Goal: Information Seeking & Learning: Learn about a topic

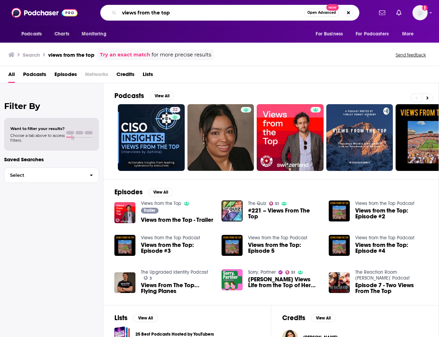
click at [122, 12] on input "views from the top" at bounding box center [211, 12] width 185 height 11
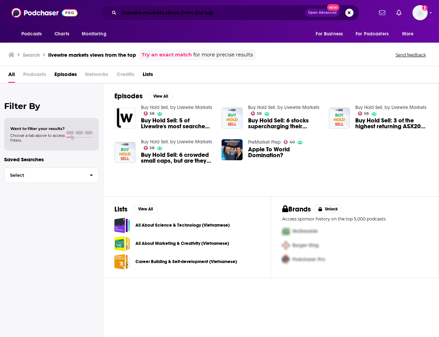
click at [166, 10] on input "livewire markets views from the top" at bounding box center [212, 12] width 186 height 11
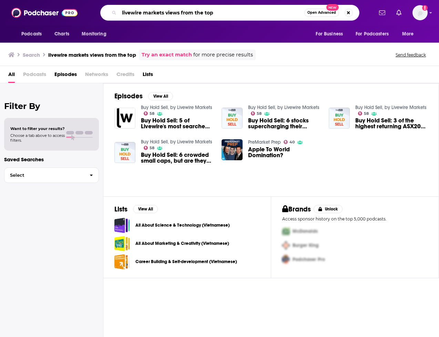
drag, startPoint x: 164, startPoint y: 13, endPoint x: 107, endPoint y: 12, distance: 56.1
click at [107, 12] on div "livewire markets views from the top Open Advanced New" at bounding box center [229, 13] width 259 height 16
click at [183, 13] on input "views from the top" at bounding box center [211, 12] width 185 height 11
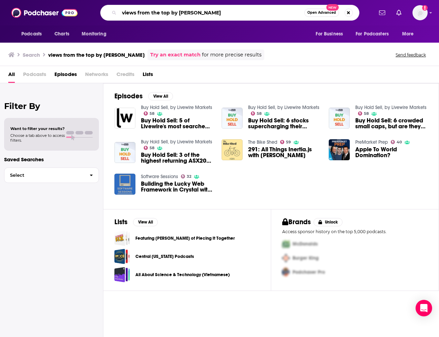
click at [203, 9] on input "views from the top by [PERSON_NAME]" at bounding box center [211, 12] width 185 height 11
click at [159, 13] on input "invest like th ebest" at bounding box center [211, 12] width 185 height 11
click at [184, 14] on input "invest like the best" at bounding box center [211, 12] width 185 height 11
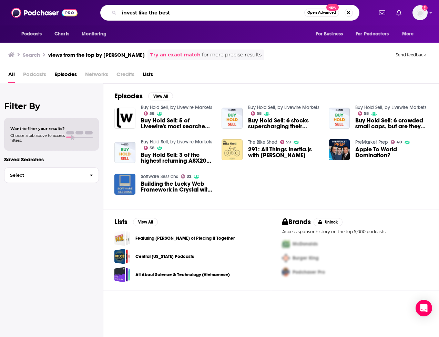
type input "invest like the best"
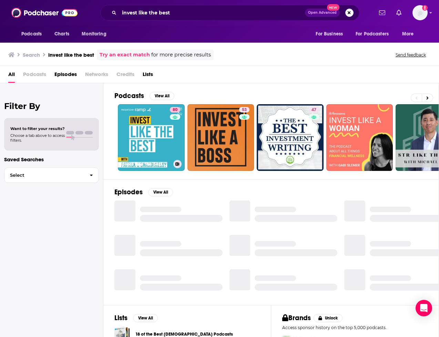
click at [157, 128] on link "80 Invest Like the Best with [PERSON_NAME]" at bounding box center [151, 137] width 67 height 67
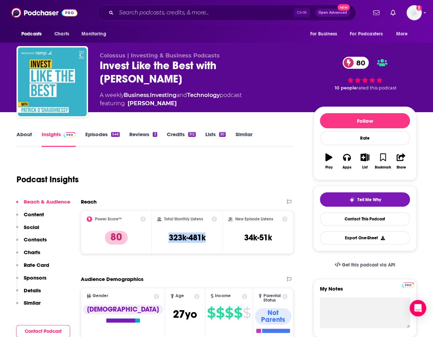
drag, startPoint x: 167, startPoint y: 237, endPoint x: 218, endPoint y: 237, distance: 51.6
click at [218, 237] on div "Total Monthly Listens 323k-481k" at bounding box center [187, 232] width 71 height 43
copy h3 "323k-481k"
click at [213, 31] on div "Podcasts Charts Monitoring For Business For Podcasters More" at bounding box center [216, 33] width 433 height 17
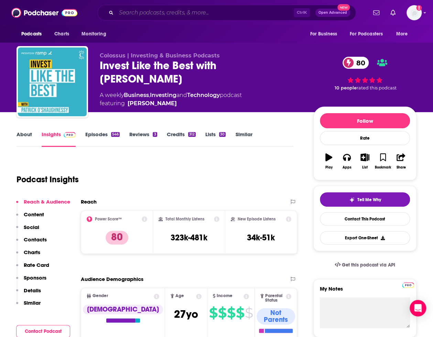
click at [221, 15] on input "Search podcasts, credits, & more..." at bounding box center [205, 12] width 178 height 11
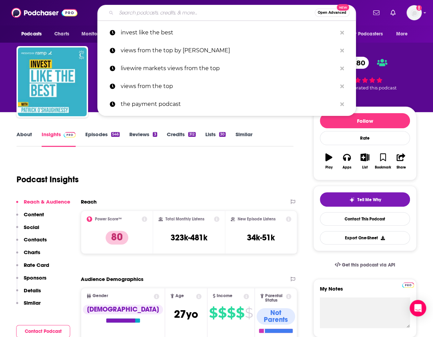
paste input "3. Private Markets 360"
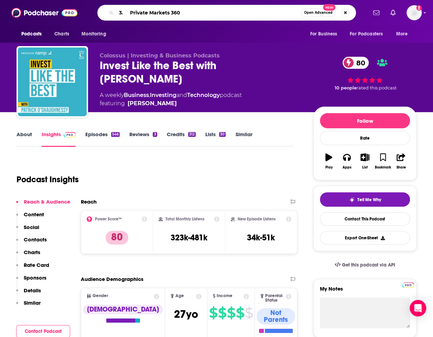
click at [130, 14] on input "3. Private Markets 360" at bounding box center [208, 12] width 185 height 11
type input "Private Markets 360"
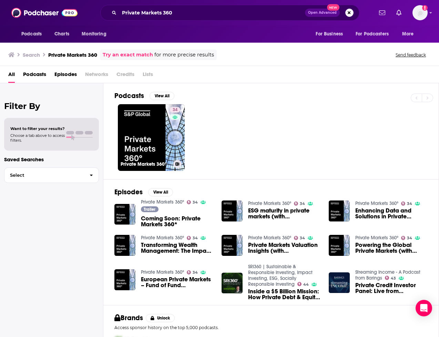
click at [161, 137] on link "34 Private Markets 360°" at bounding box center [151, 137] width 67 height 67
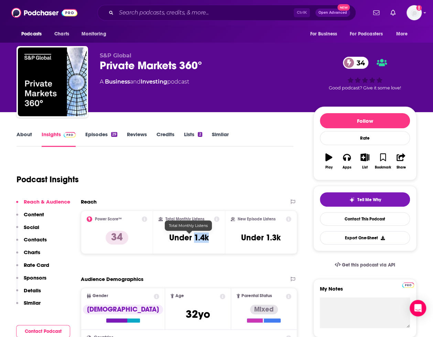
drag, startPoint x: 194, startPoint y: 238, endPoint x: 209, endPoint y: 240, distance: 15.2
click at [209, 240] on div "Total Monthly Listens Under 1.4k" at bounding box center [189, 233] width 61 height 32
copy h3 "1.4k"
click at [161, 165] on div "Podcast Insights" at bounding box center [153, 175] width 272 height 35
